Goal: Transaction & Acquisition: Purchase product/service

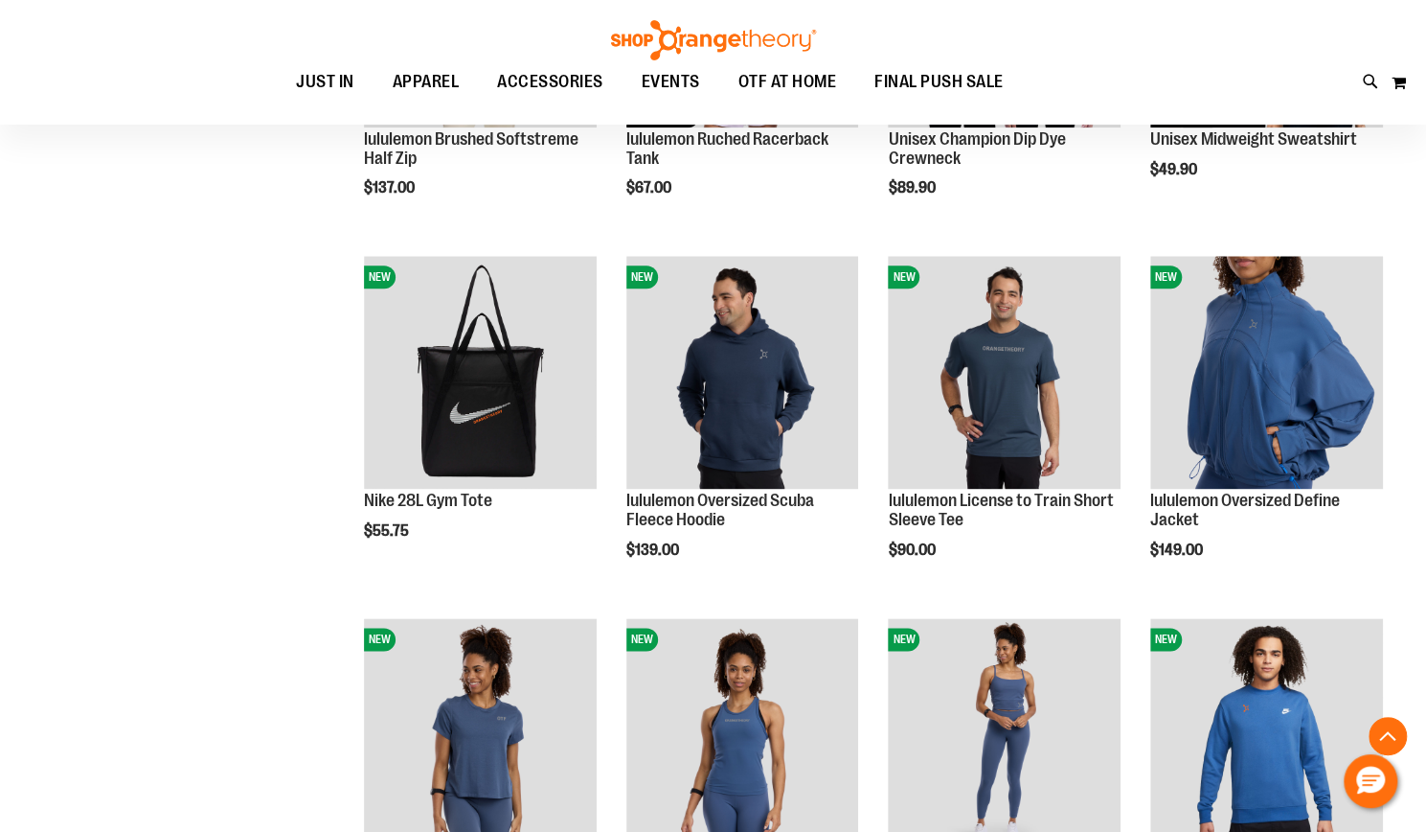
scroll to position [1239, 0]
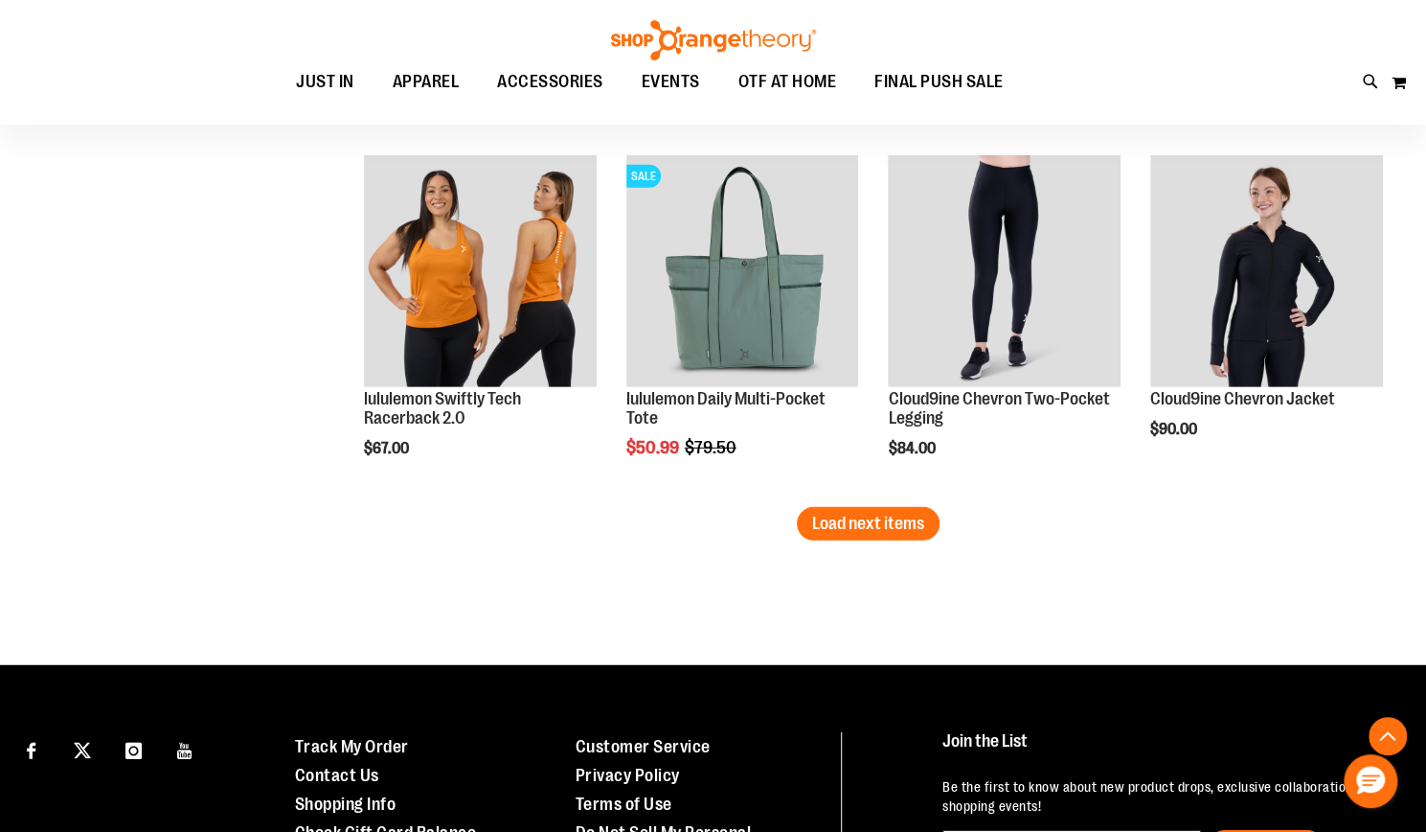
scroll to position [3128, 0]
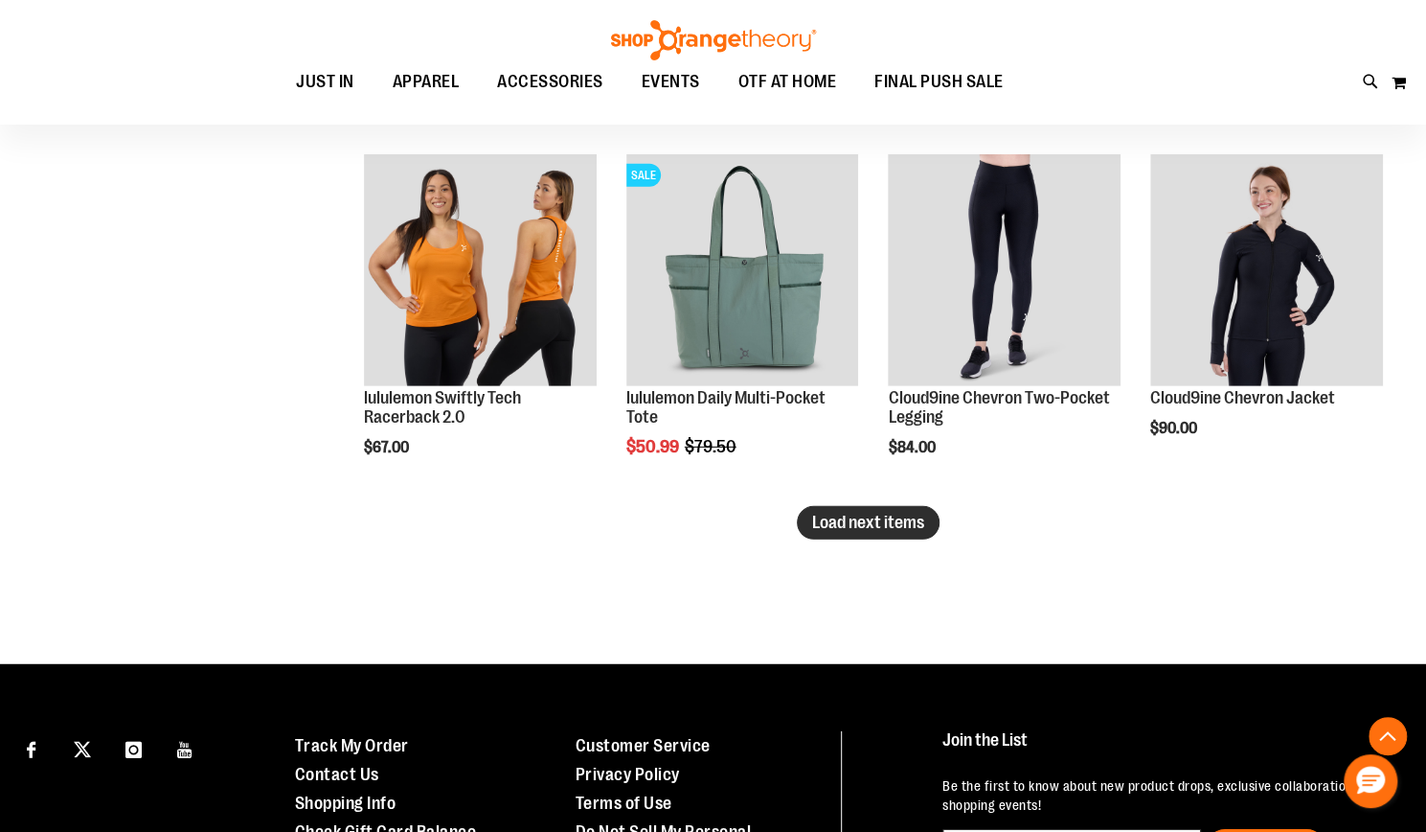
click at [911, 537] on button "Load next items" at bounding box center [868, 523] width 143 height 34
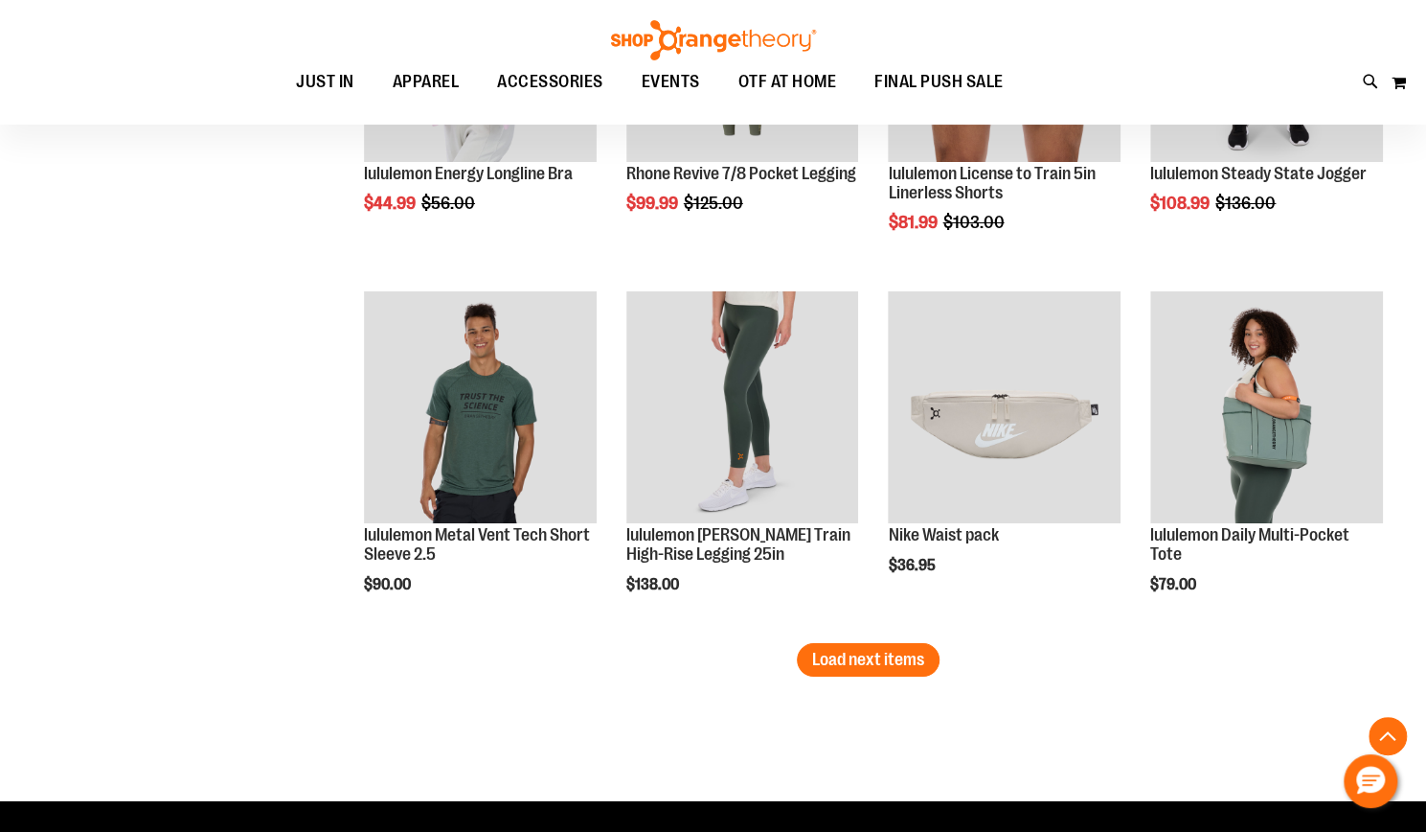
scroll to position [4187, 0]
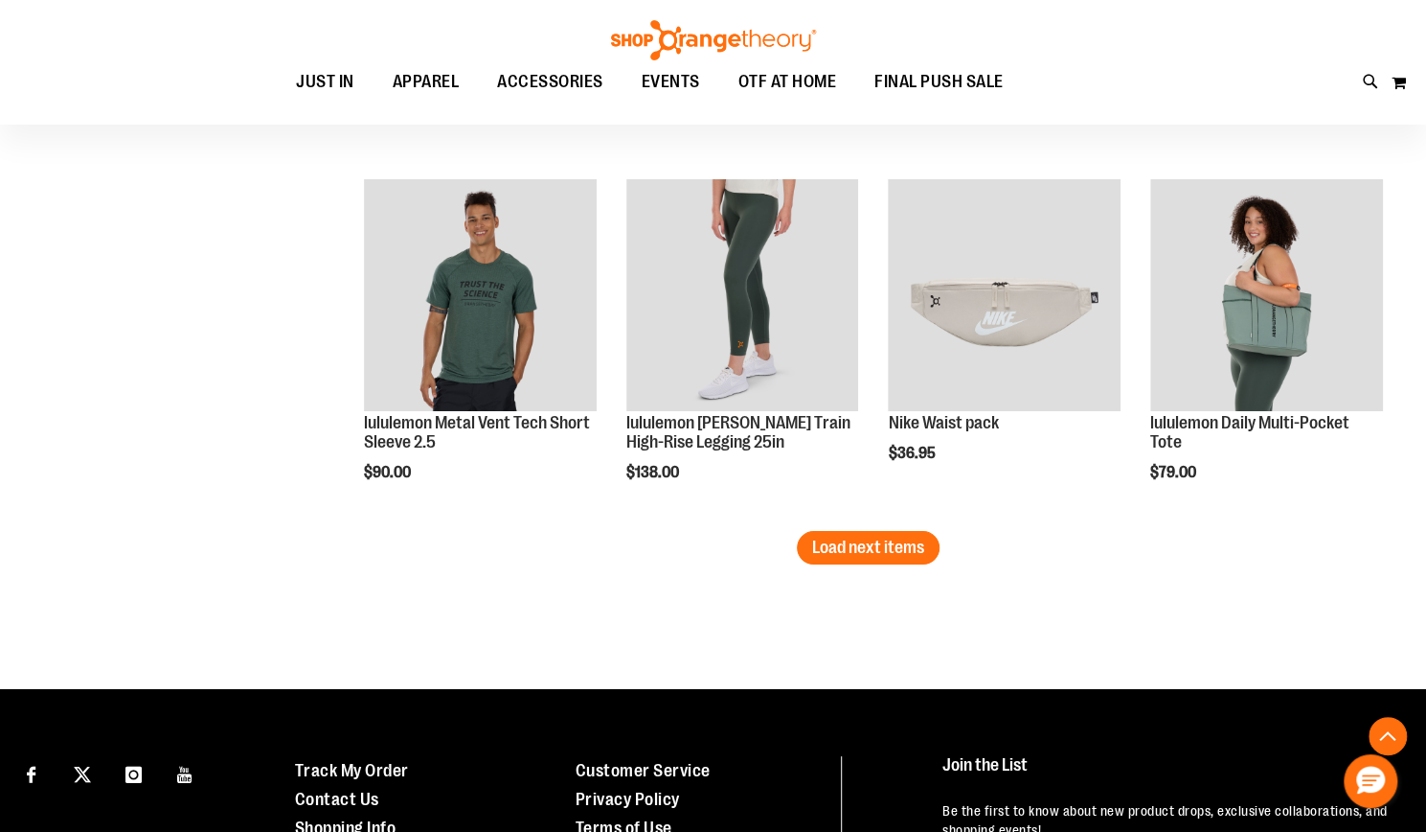
click at [893, 551] on span "Load next items" at bounding box center [868, 546] width 112 height 19
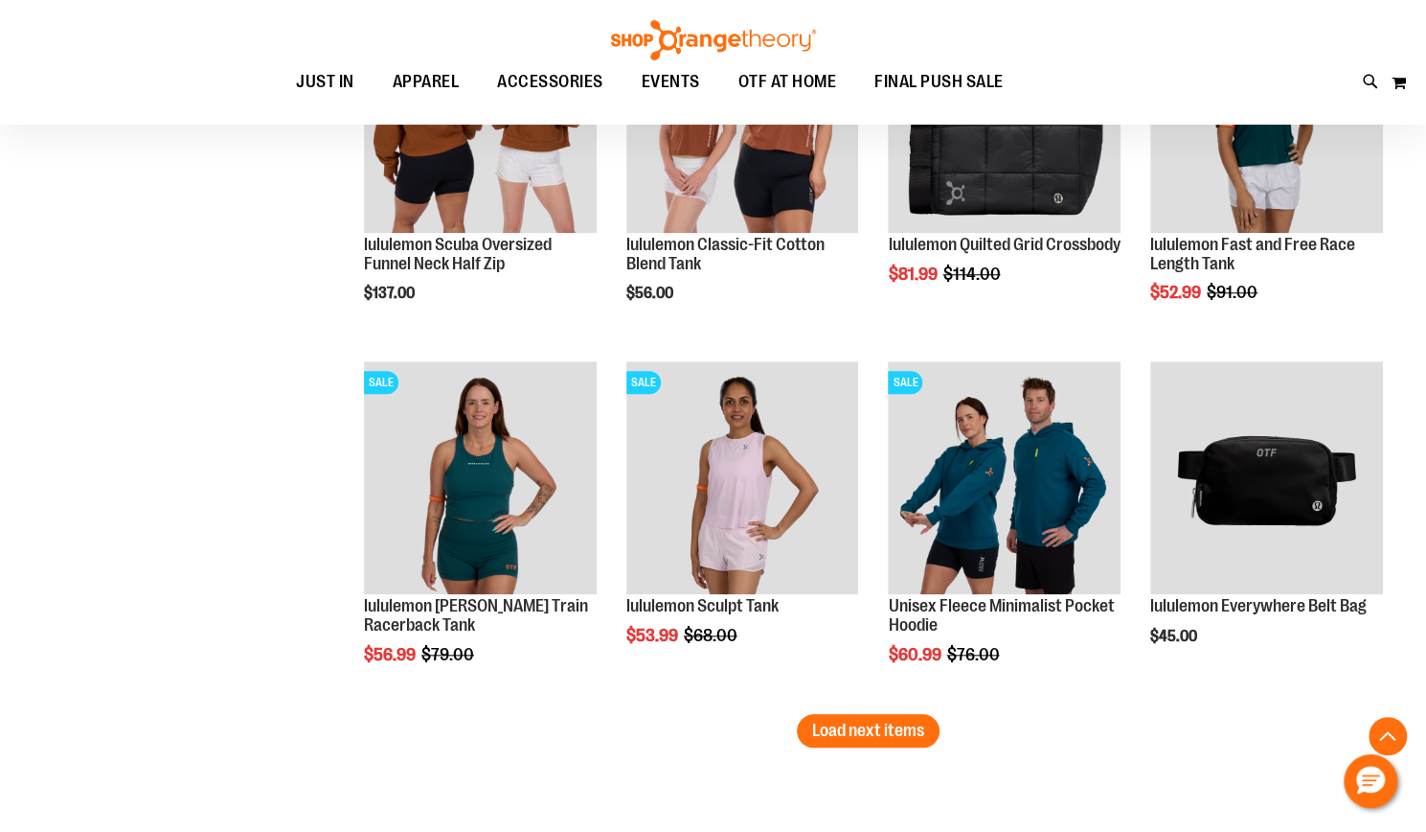
scroll to position [5124, 0]
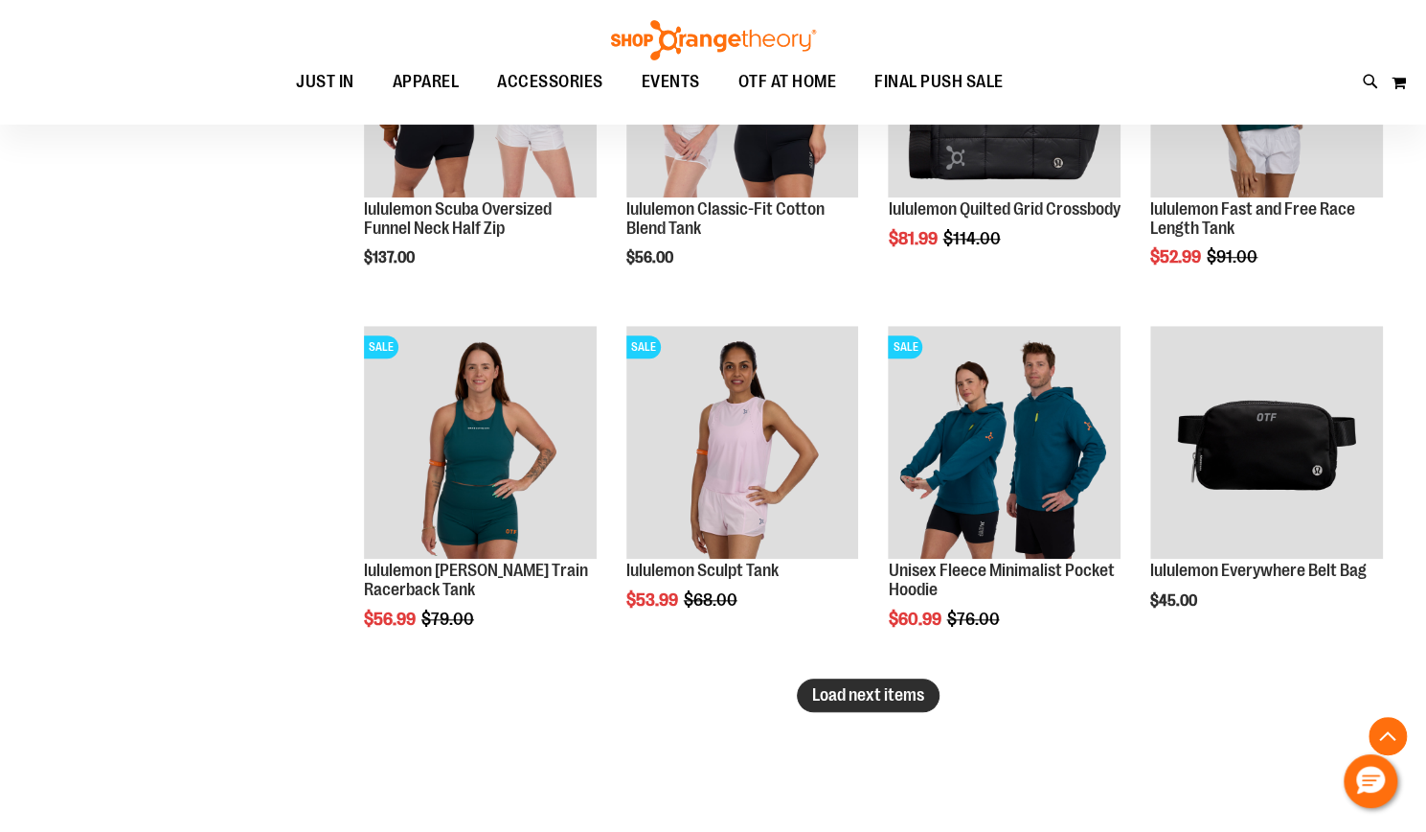
click at [834, 698] on span "Load next items" at bounding box center [868, 694] width 112 height 19
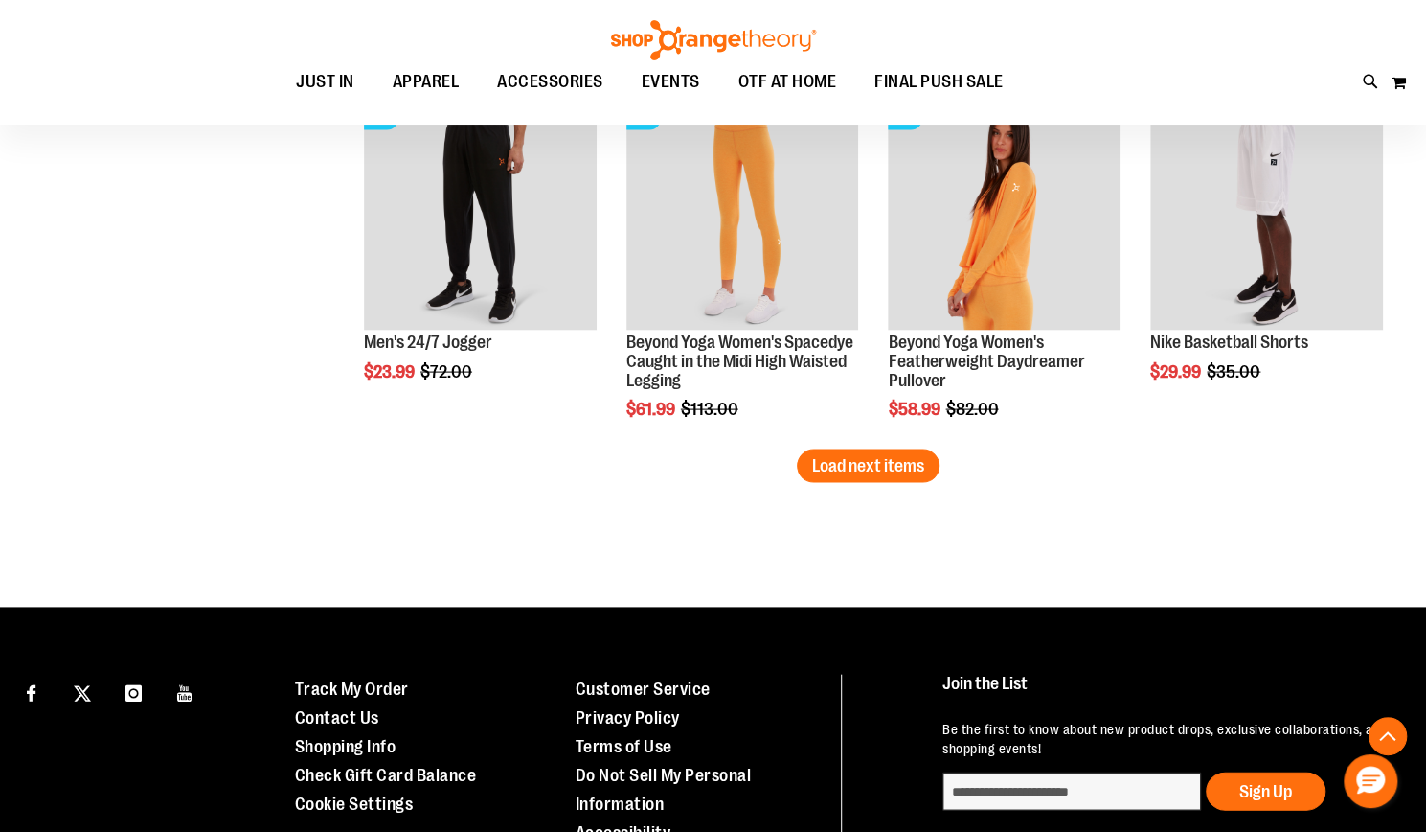
scroll to position [6438, 0]
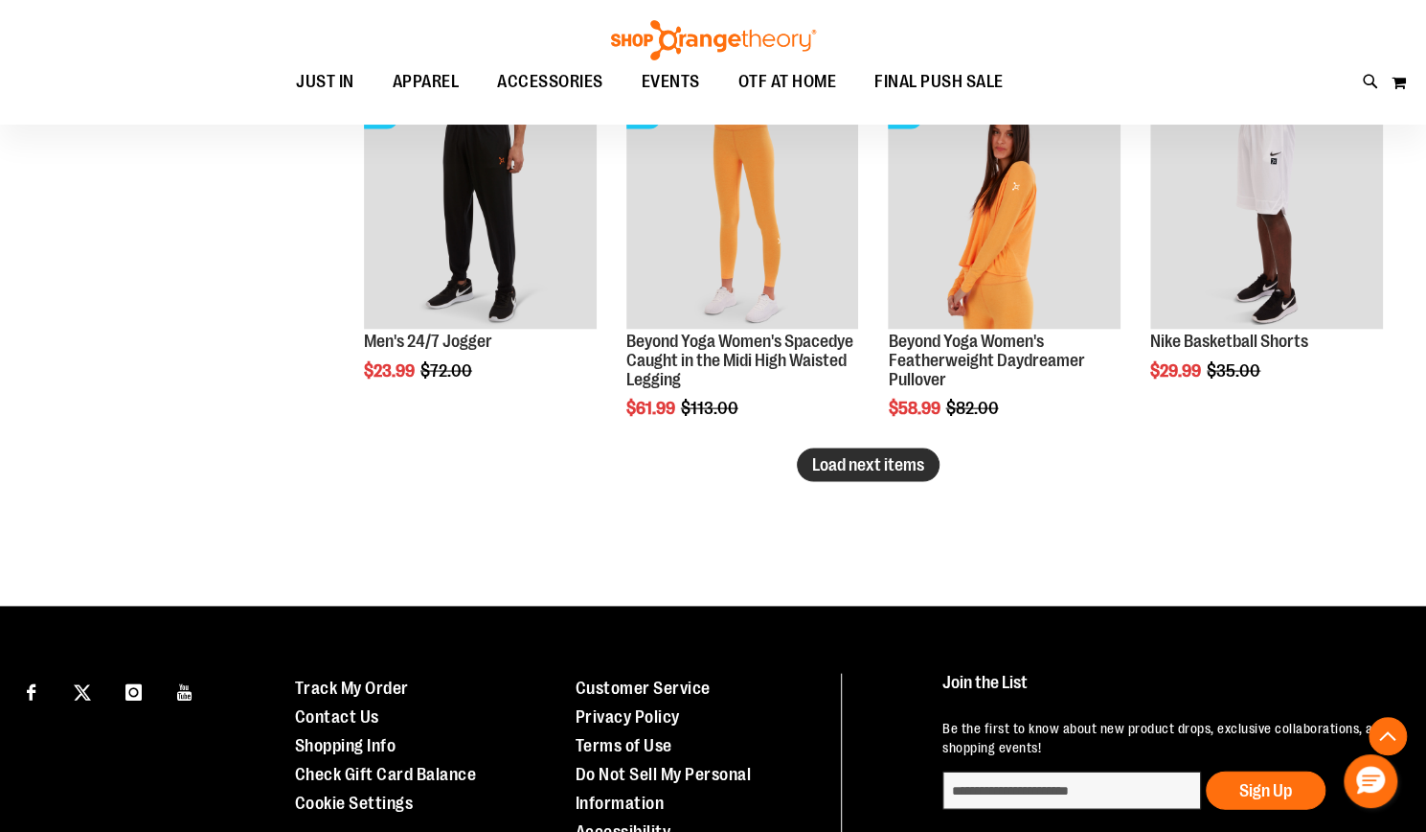
click at [830, 474] on button "Load next items" at bounding box center [868, 465] width 143 height 34
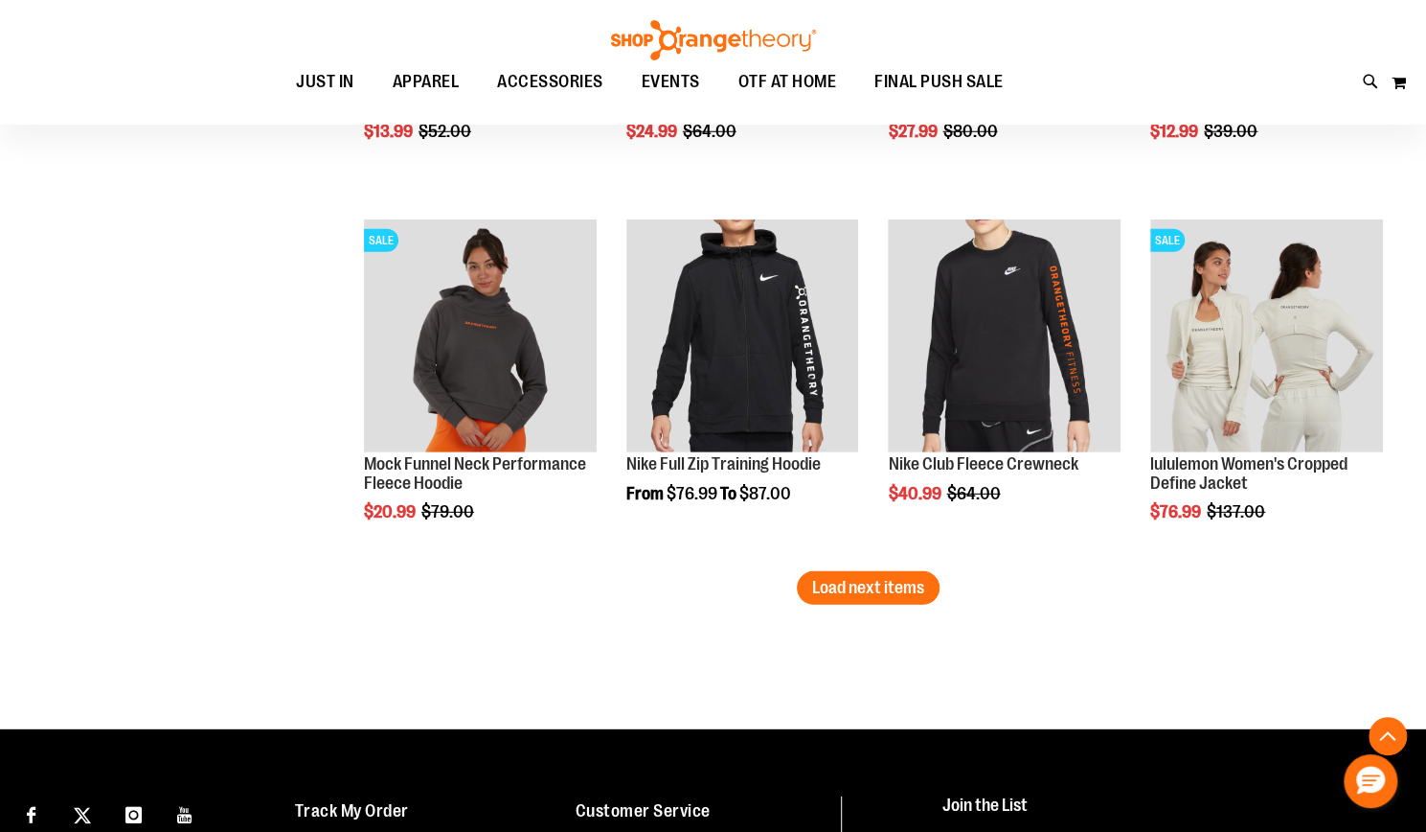
scroll to position [7469, 0]
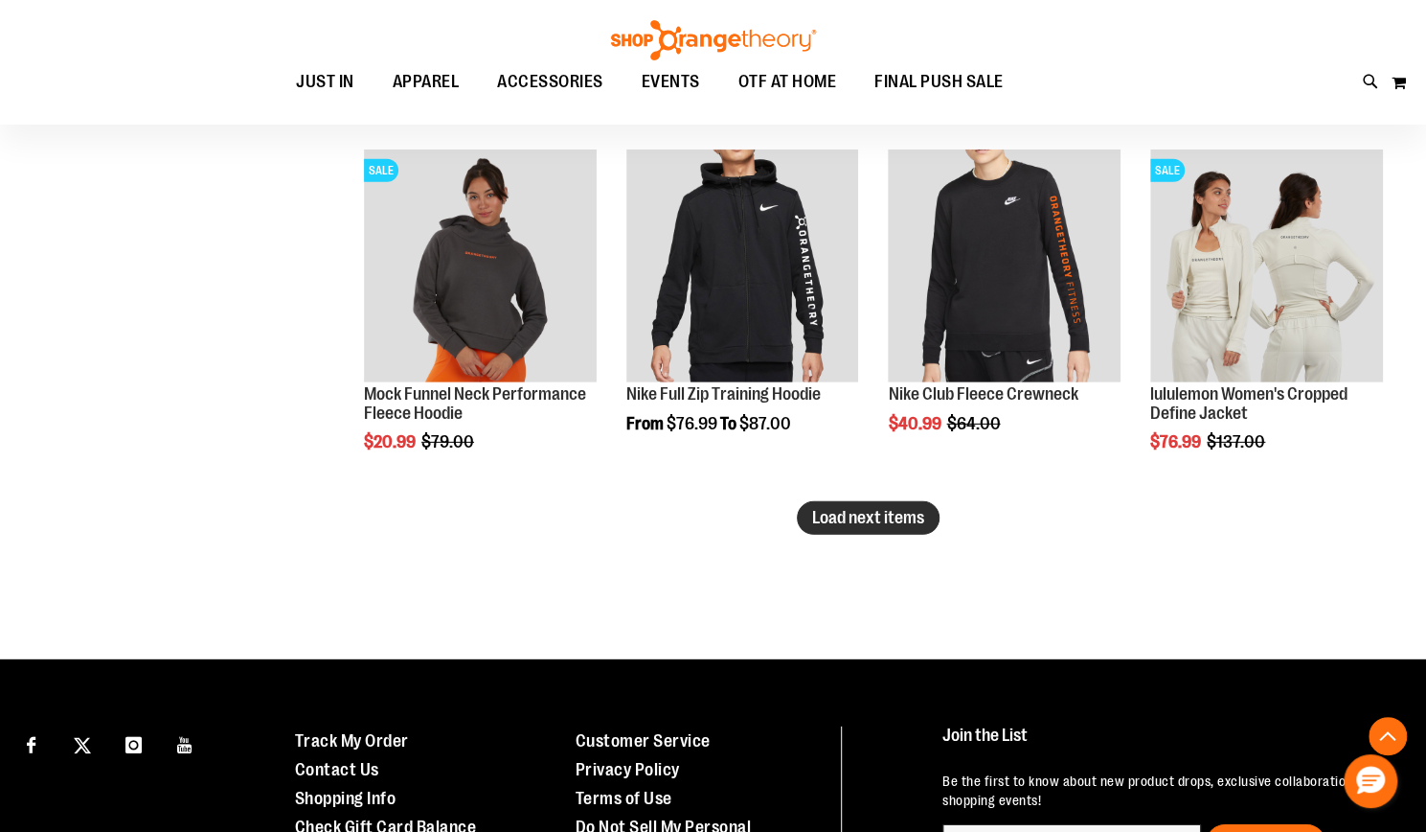
click at [887, 509] on span "Load next items" at bounding box center [868, 517] width 112 height 19
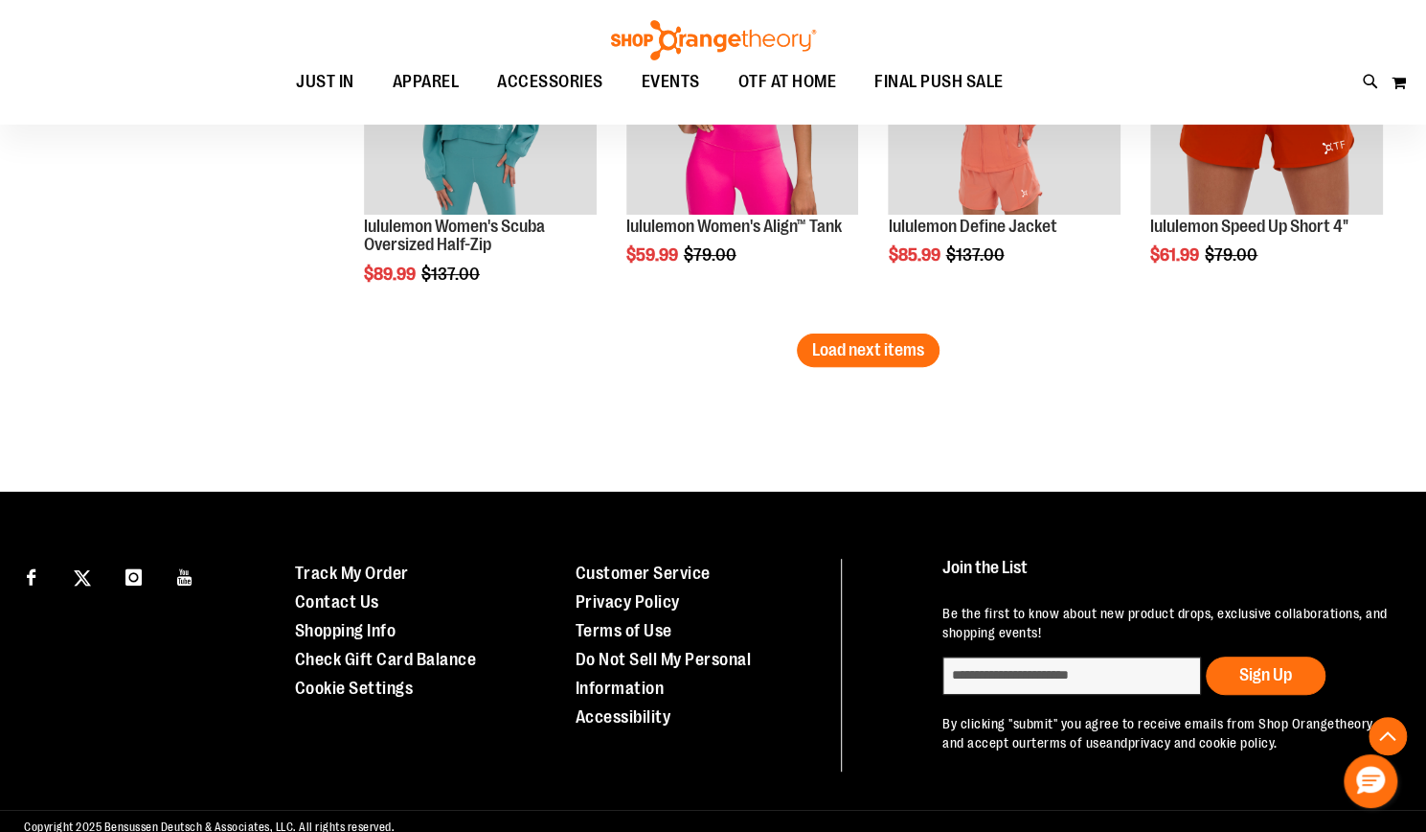
scroll to position [8758, 0]
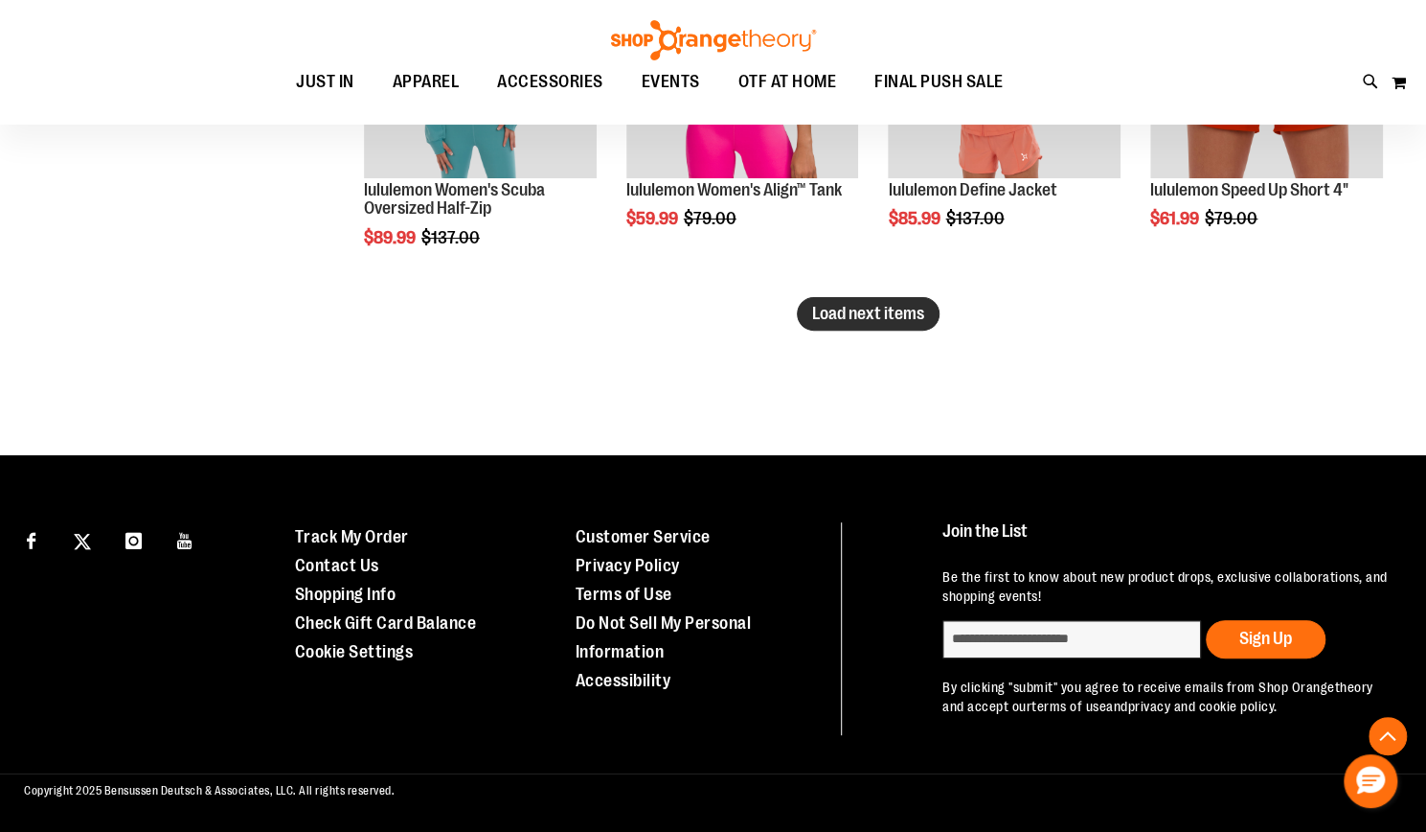
click at [833, 326] on button "Load next items" at bounding box center [868, 314] width 143 height 34
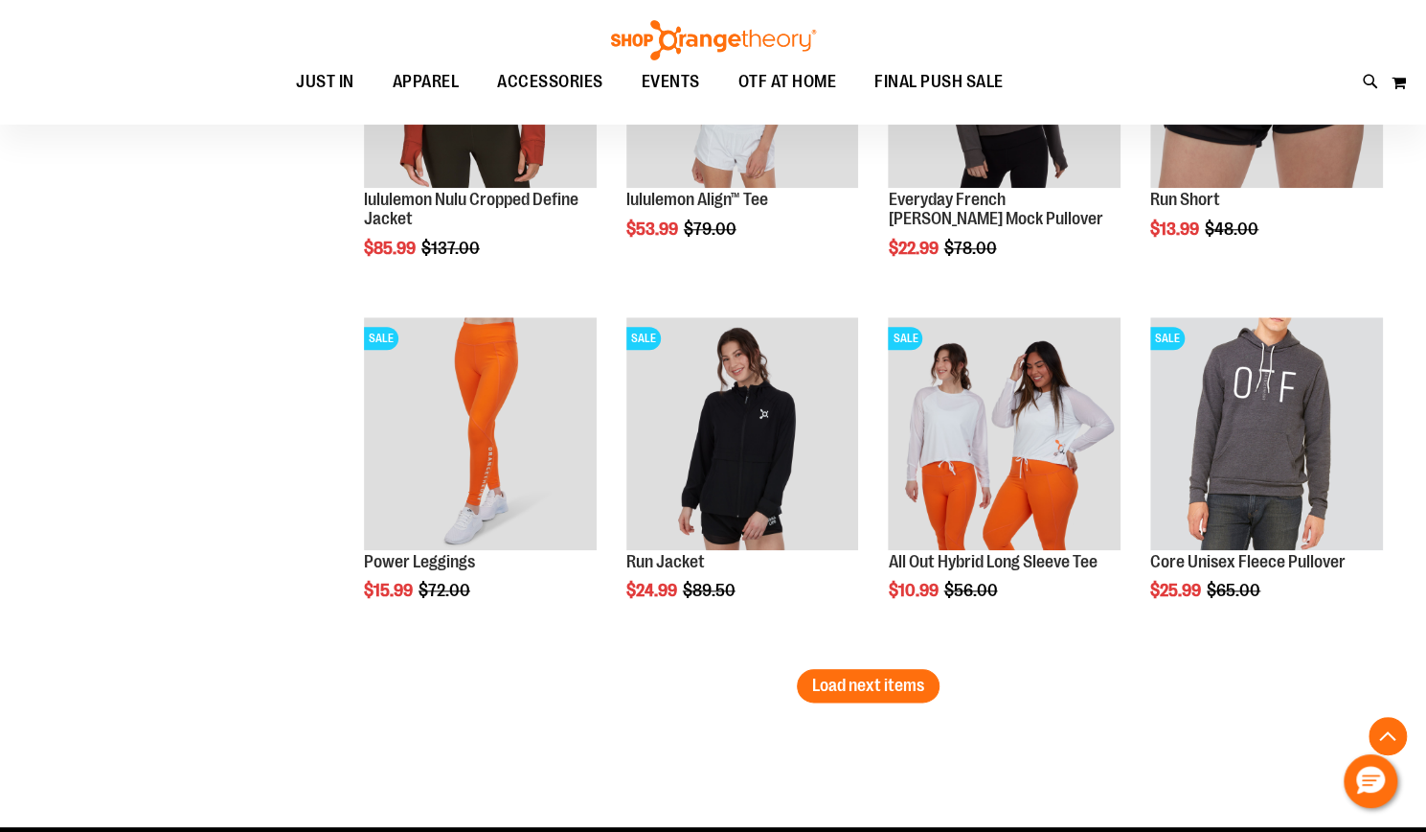
scroll to position [9635, 0]
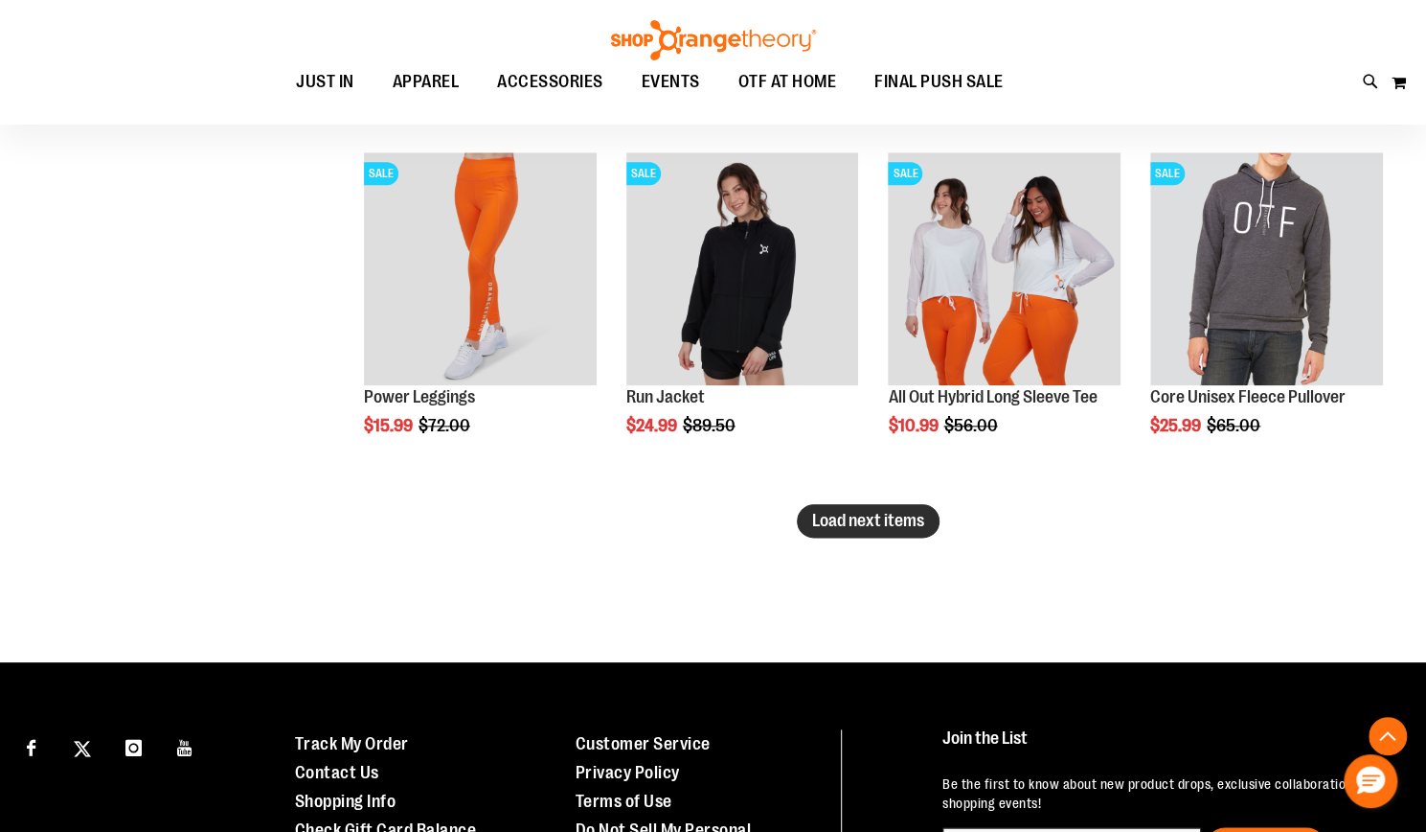
click at [849, 525] on span "Load next items" at bounding box center [868, 520] width 112 height 19
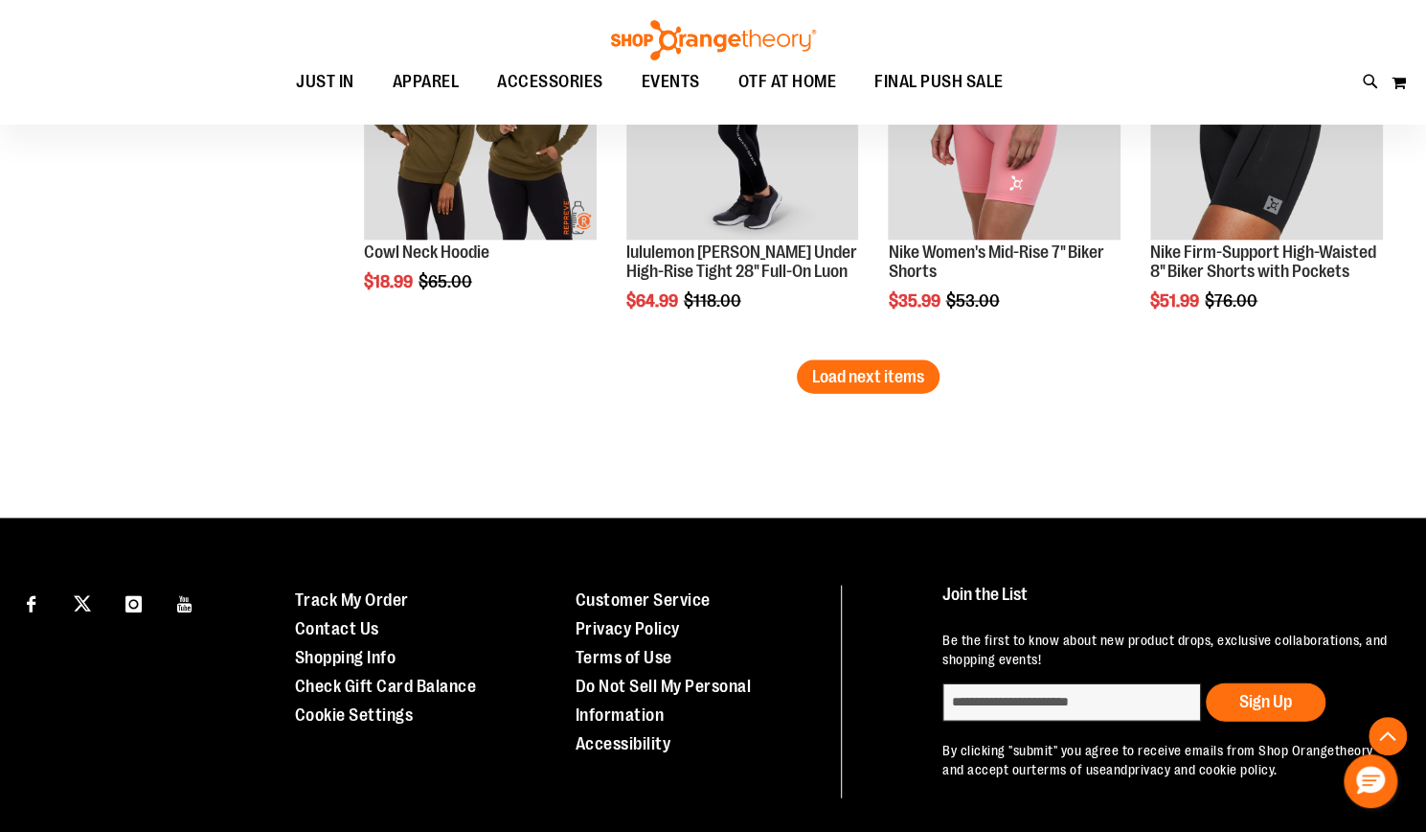
scroll to position [10927, 0]
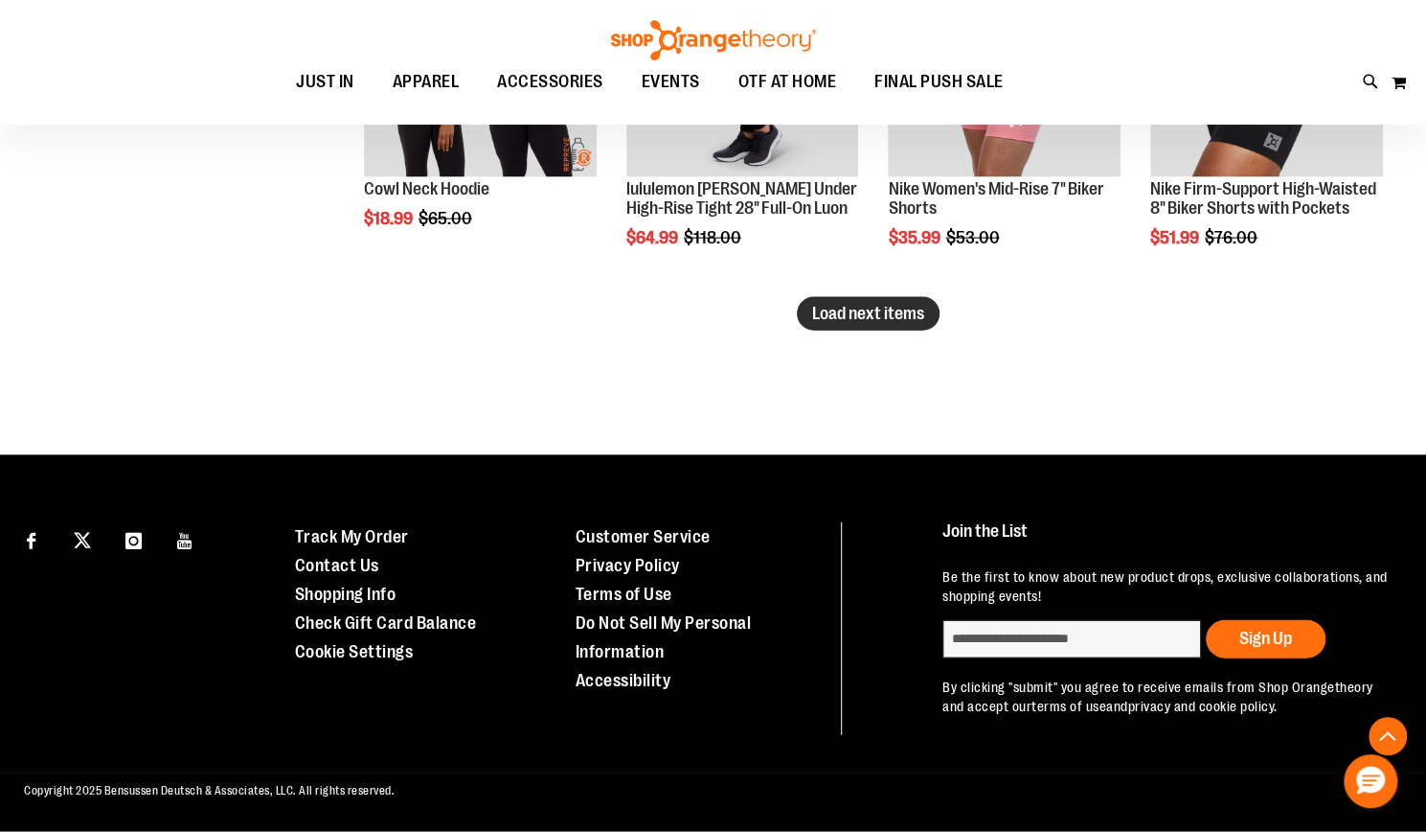
click at [864, 318] on span "Load next items" at bounding box center [868, 313] width 112 height 19
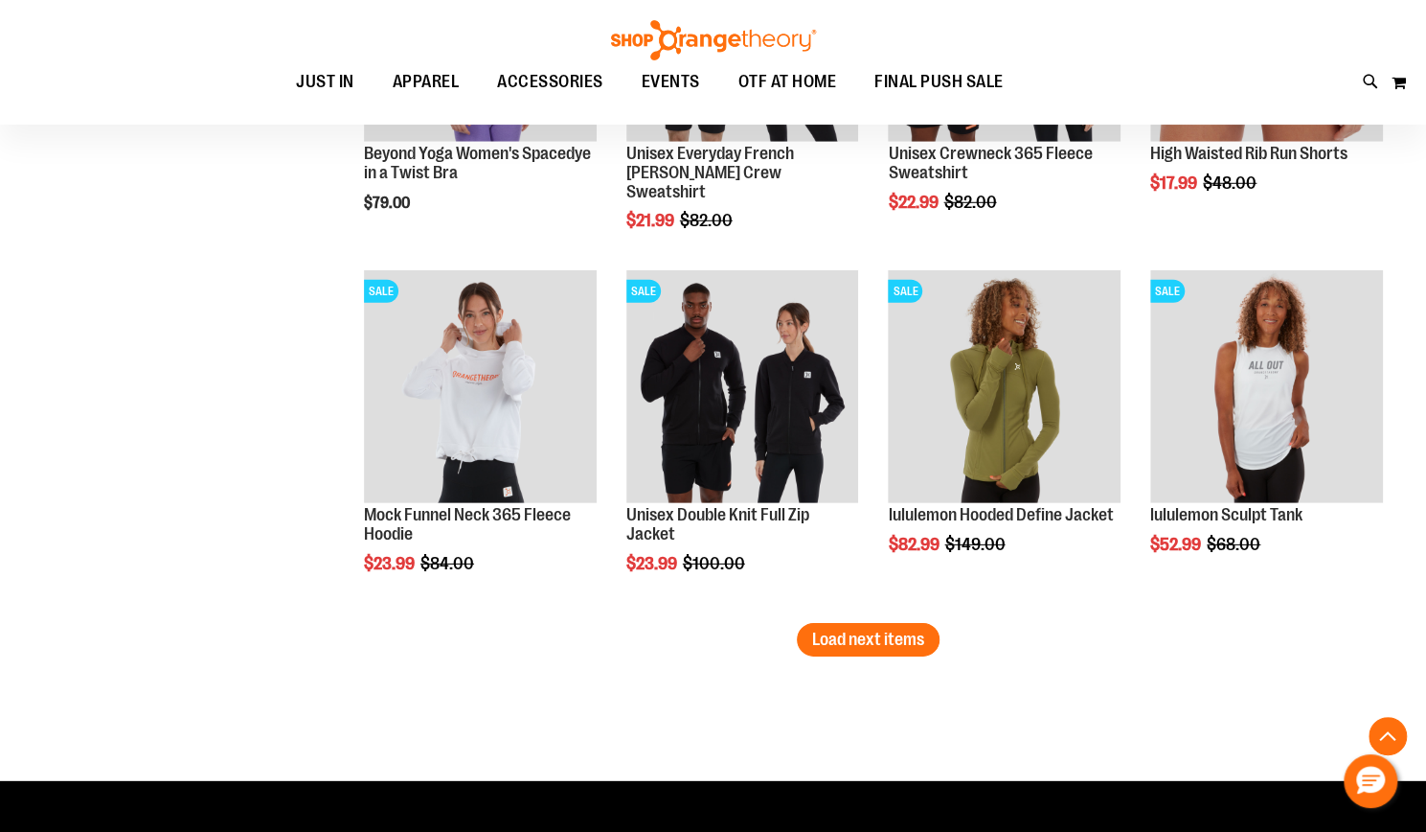
scroll to position [11727, 0]
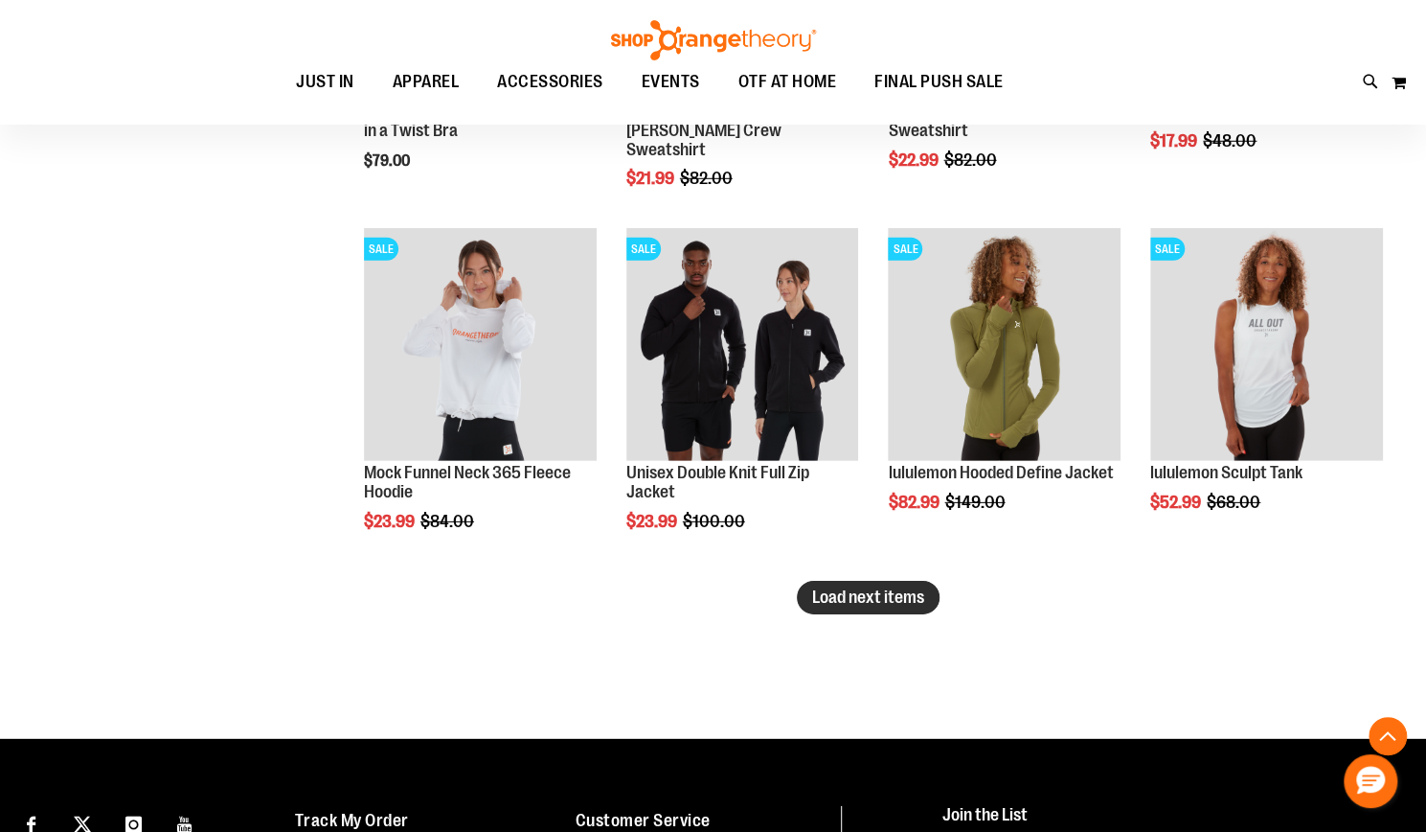
click at [854, 602] on span "Load next items" at bounding box center [868, 596] width 112 height 19
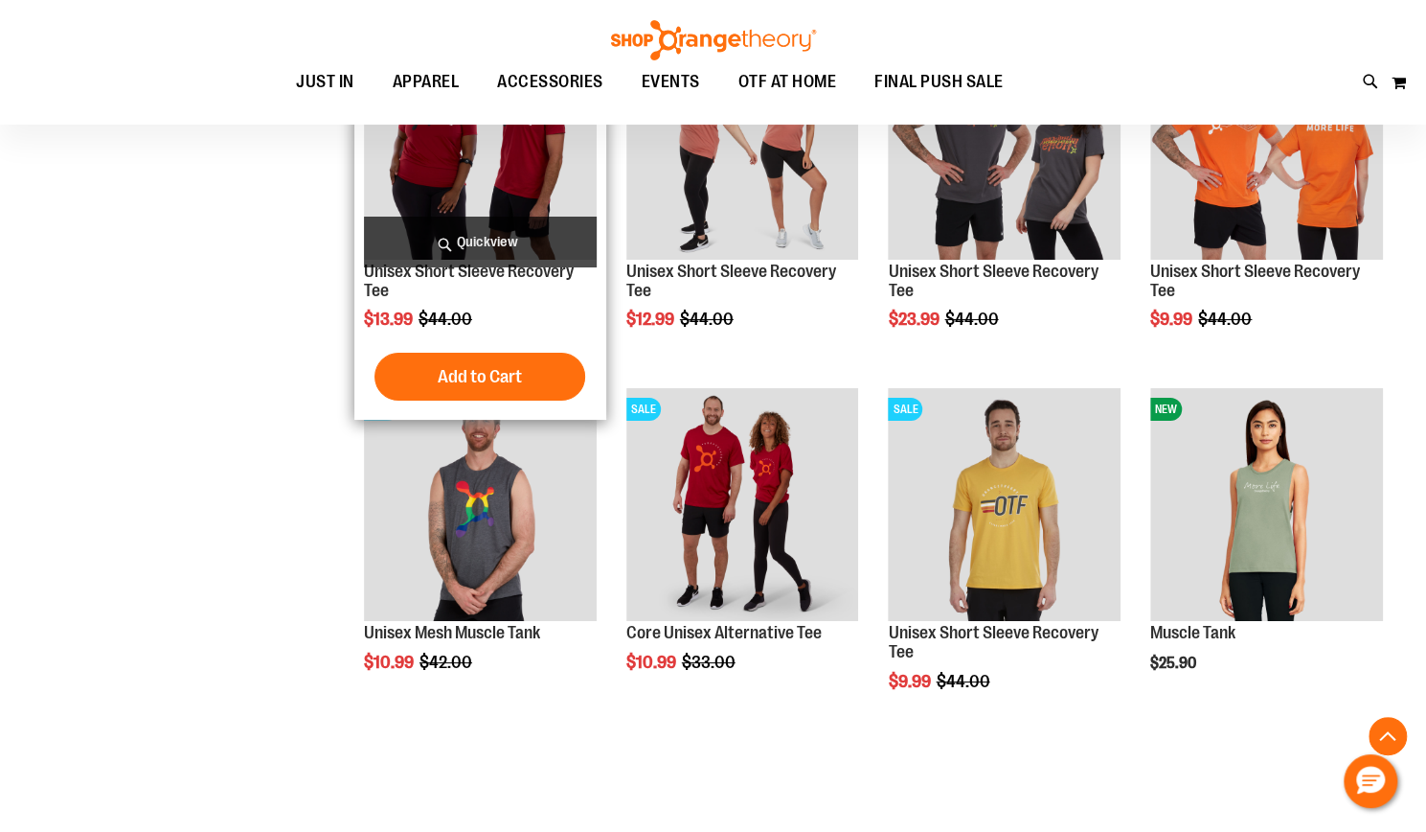
scroll to position [12803, 0]
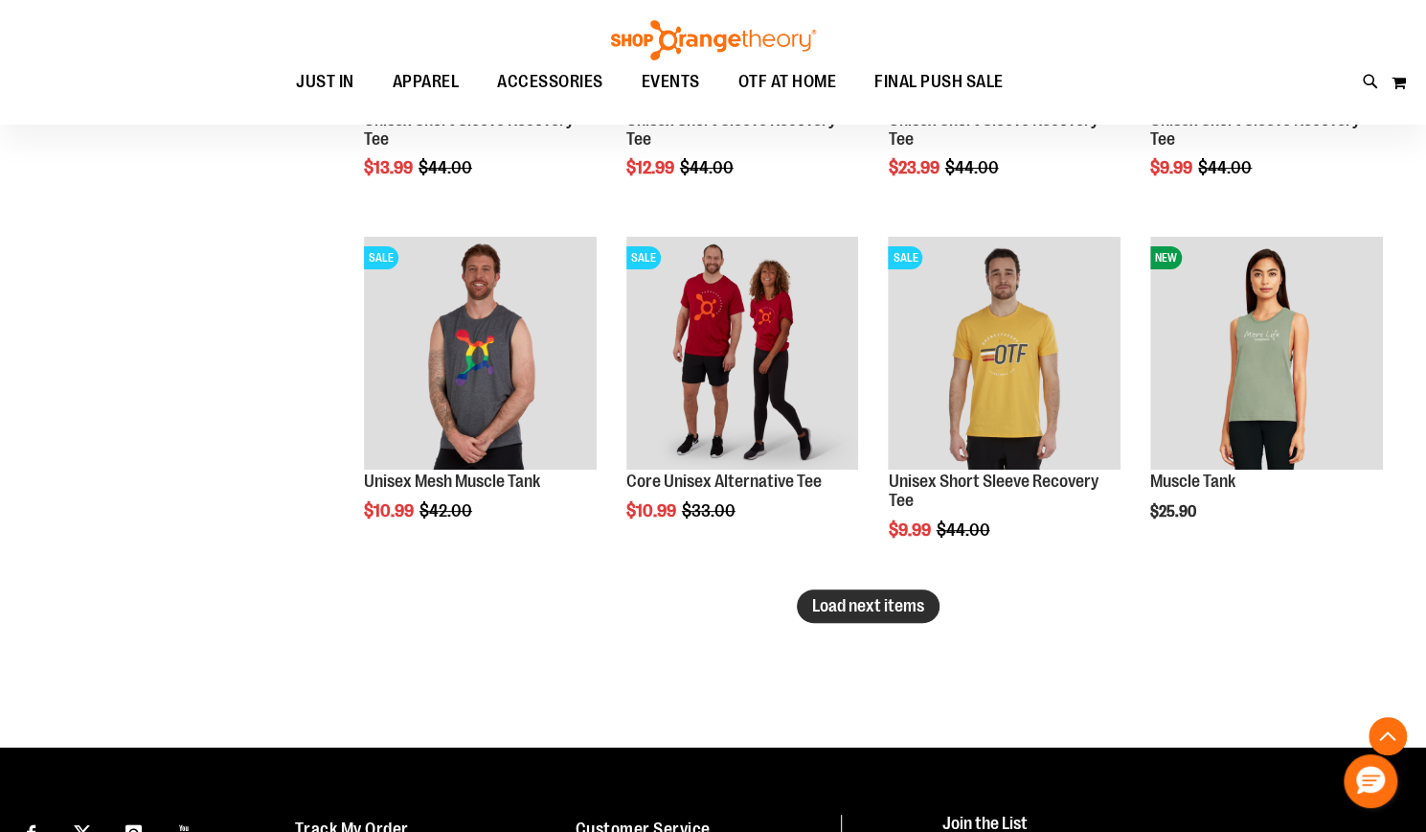
click at [853, 604] on span "Load next items" at bounding box center [868, 605] width 112 height 19
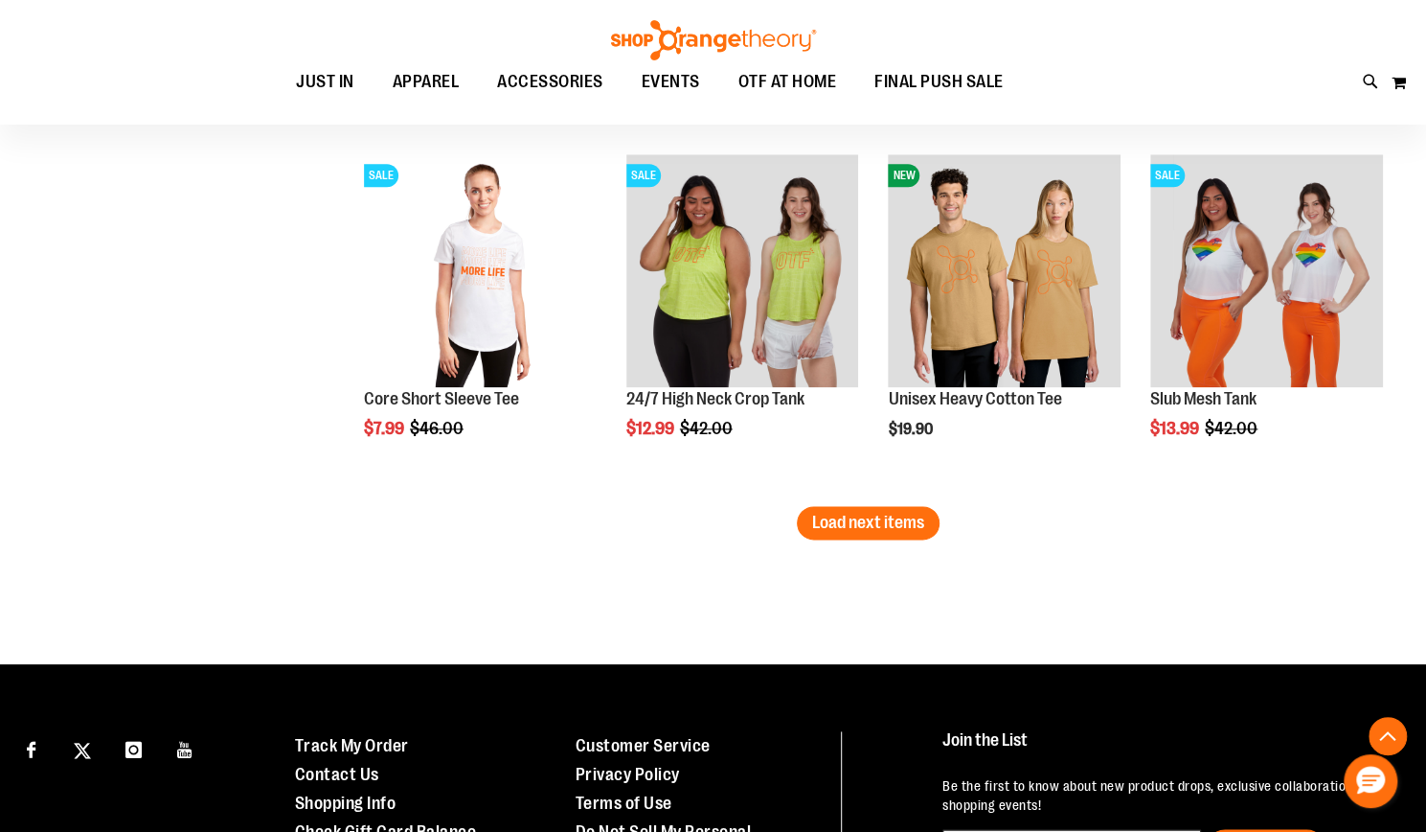
scroll to position [13974, 0]
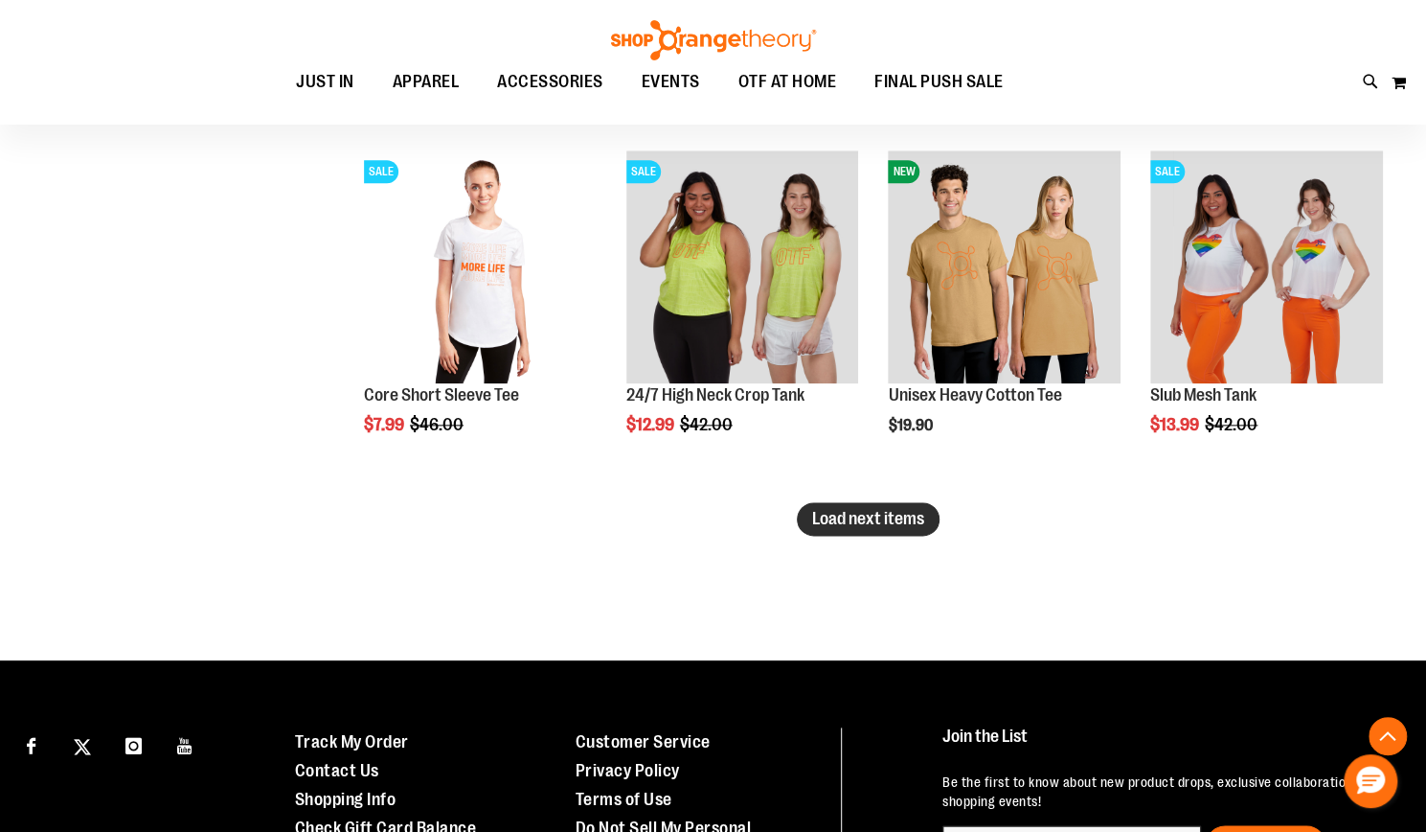
click at [870, 532] on button "Load next items" at bounding box center [868, 519] width 143 height 34
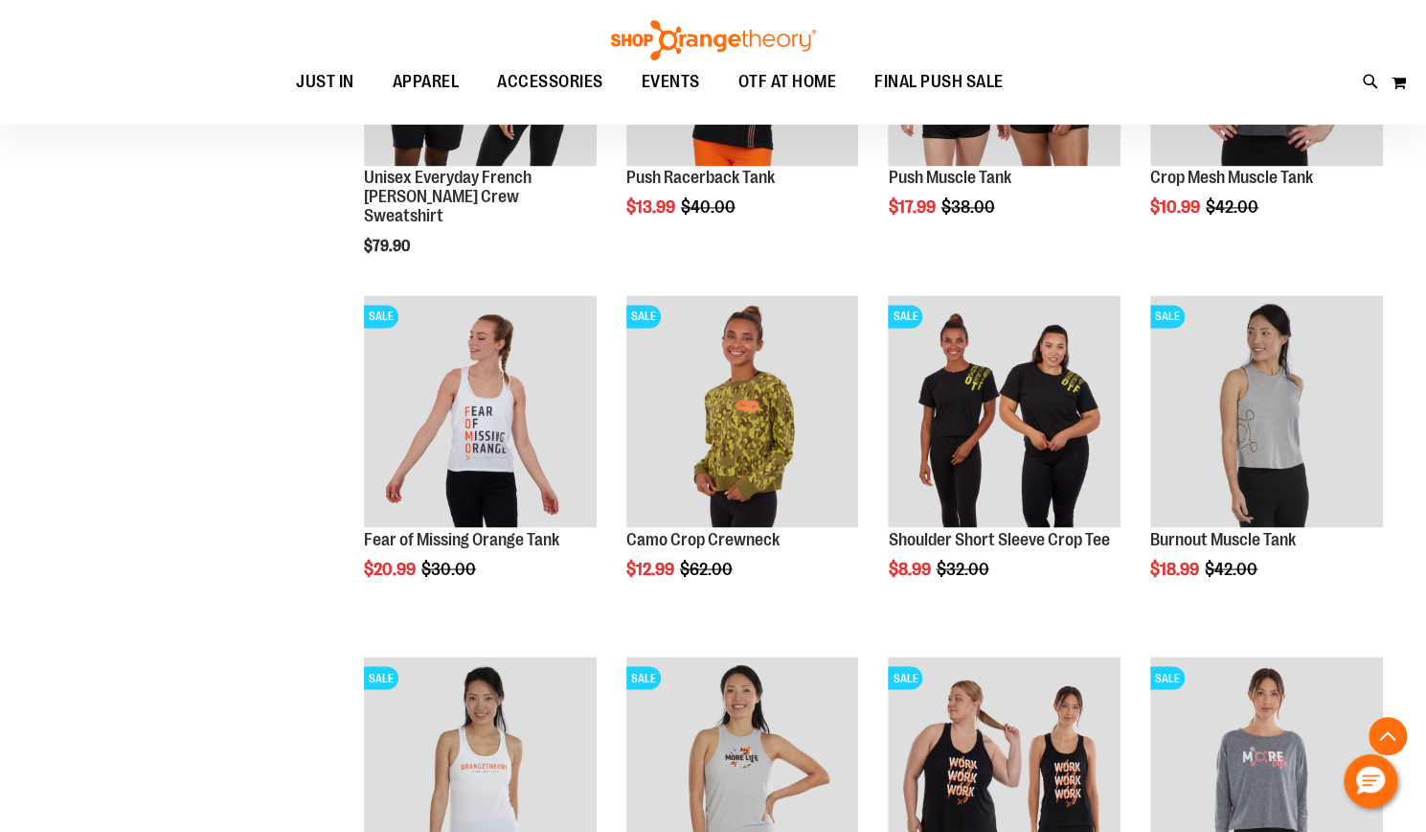
scroll to position [14968, 0]
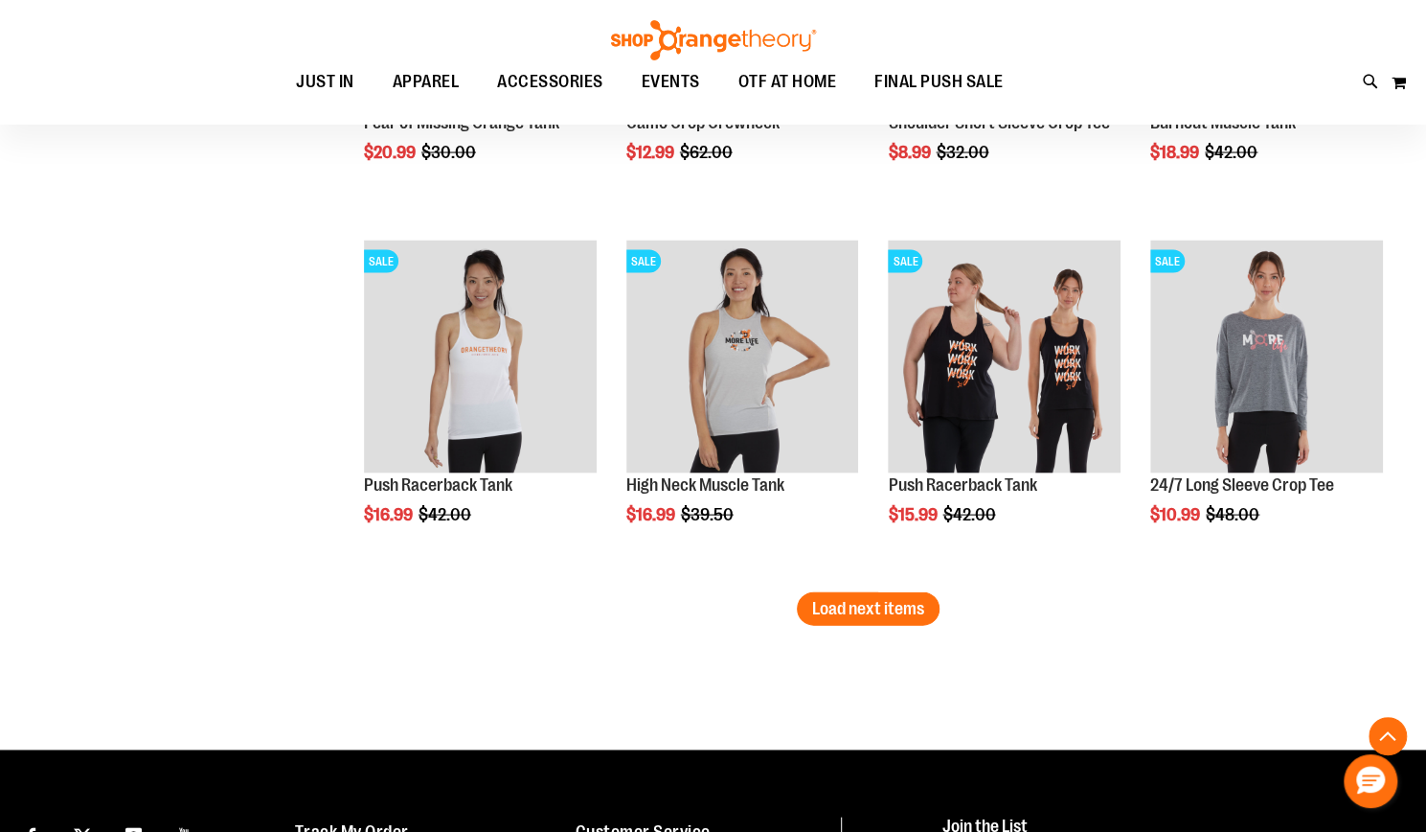
click at [878, 590] on li "SALE Push Racerback Tank $15.99 Regular Price $42.00 [GEOGRAPHIC_DATA] Add to C…" at bounding box center [1004, 411] width 252 height 361
click at [881, 605] on span "Load next items" at bounding box center [868, 608] width 112 height 19
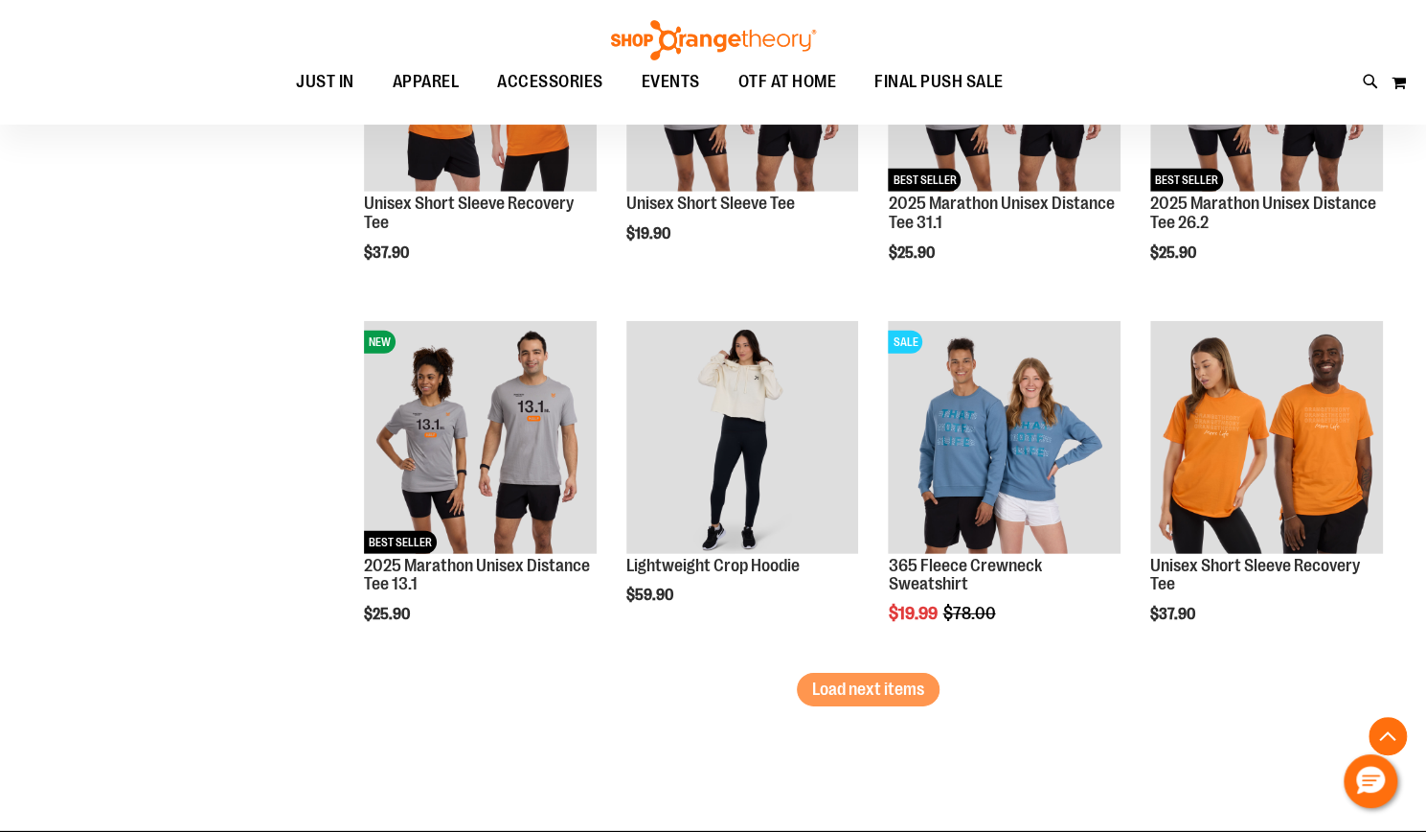
scroll to position [15973, 0]
